Goal: Book appointment/travel/reservation

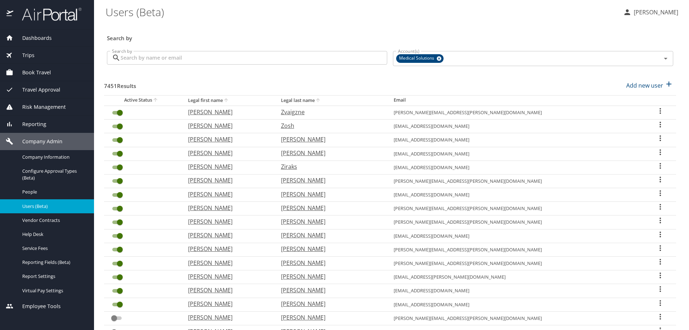
click at [33, 72] on span "Book Travel" at bounding box center [32, 73] width 38 height 8
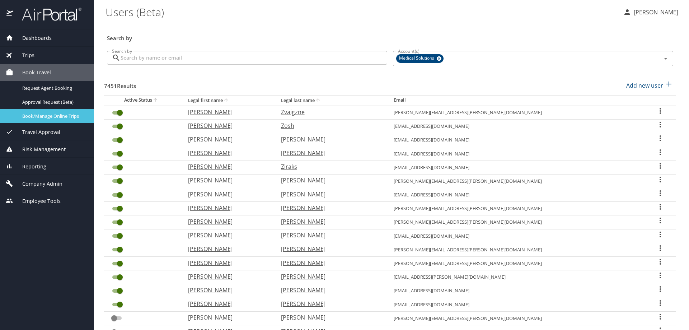
click at [33, 114] on span "Book/Manage Online Trips" at bounding box center [53, 116] width 63 height 7
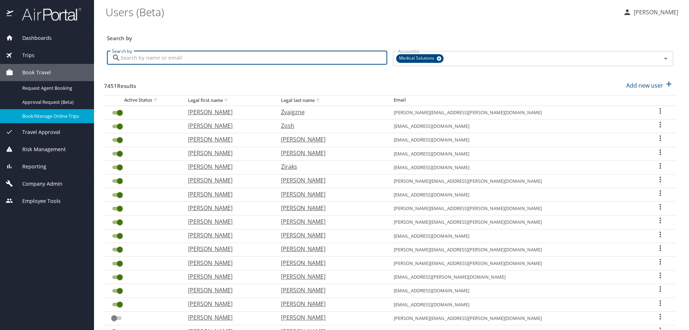
click at [125, 56] on input "Search by" at bounding box center [254, 58] width 267 height 14
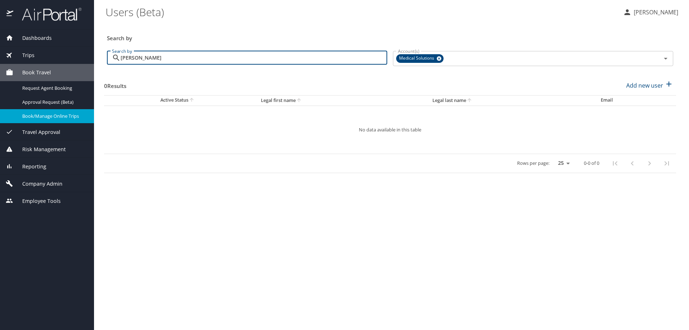
type input "[PERSON_NAME]"
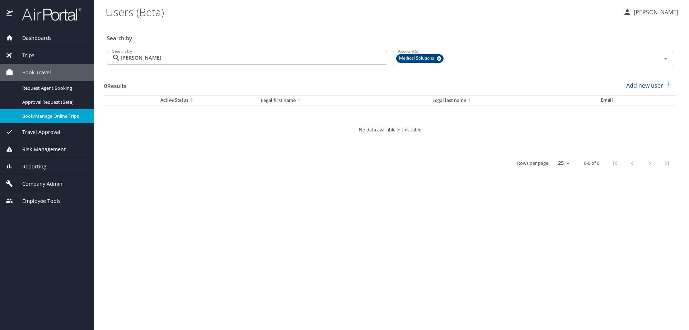
click at [37, 72] on span "Book Travel" at bounding box center [32, 73] width 38 height 8
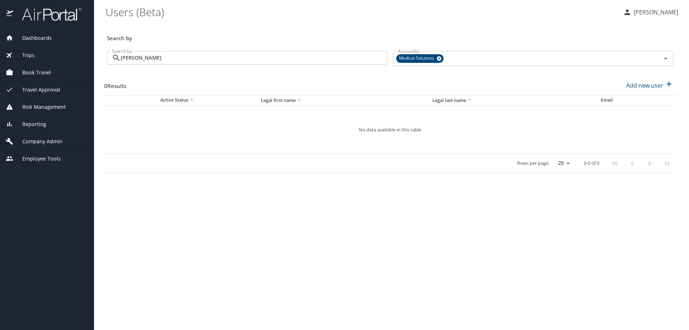
click at [33, 72] on span "Book Travel" at bounding box center [32, 73] width 38 height 8
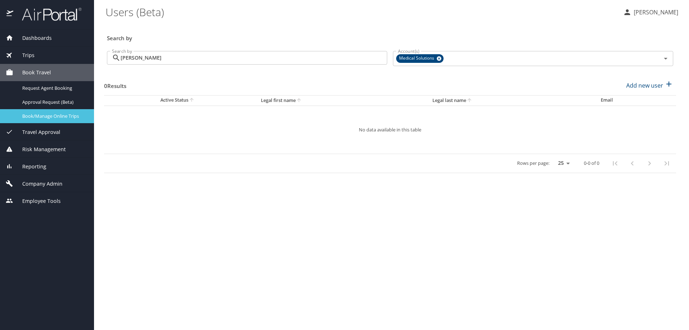
click at [41, 116] on span "Book/Manage Online Trips" at bounding box center [53, 116] width 63 height 7
